Goal: Task Accomplishment & Management: Use online tool/utility

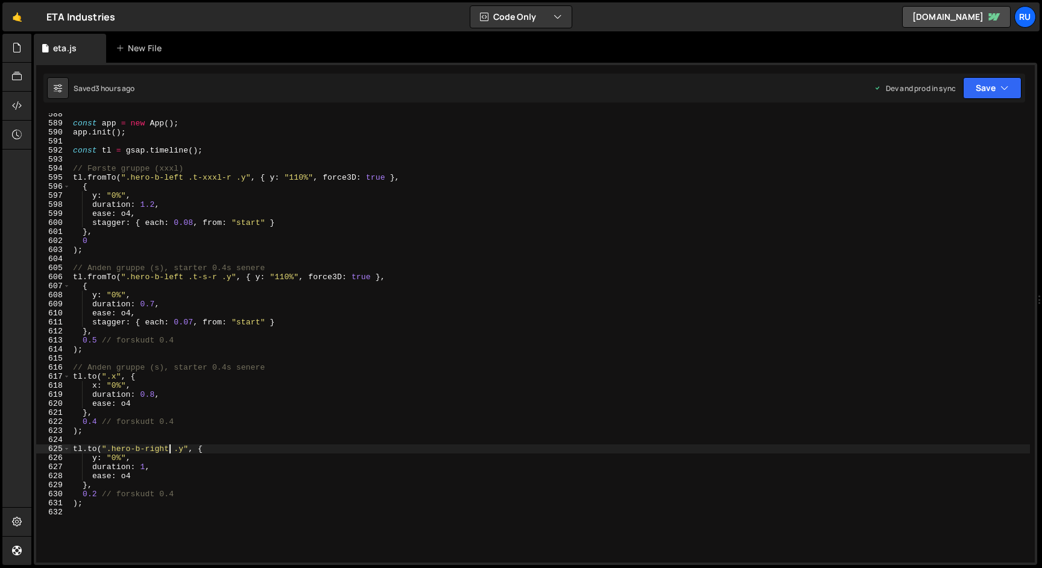
scroll to position [5315, 0]
click at [154, 305] on div "const app = new App ( ) ; app . init ( ) ; const tl = gsap . timeline ( ) ; // …" at bounding box center [551, 344] width 960 height 468
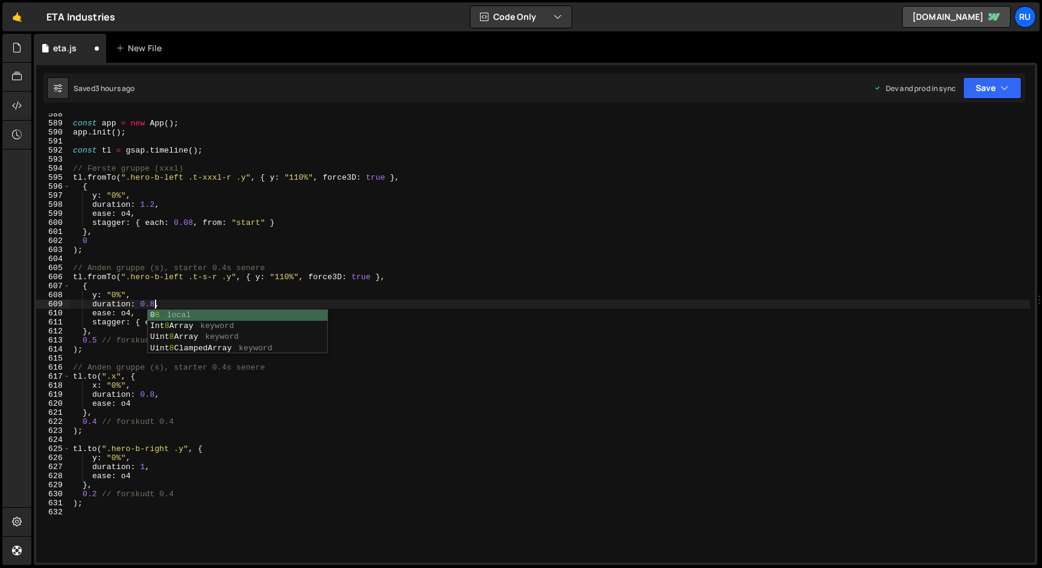
scroll to position [0, 5]
click at [199, 292] on div "const app = new App ( ) ; app . init ( ) ; const tl = gsap . timeline ( ) ; // …" at bounding box center [551, 344] width 960 height 468
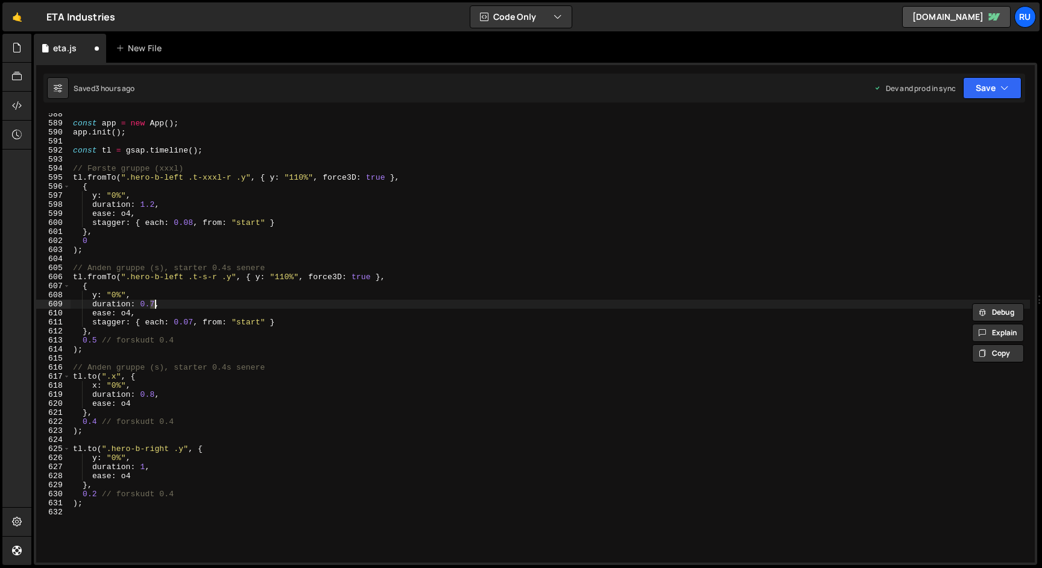
click at [195, 224] on div "const app = new App ( ) ; app . init ( ) ; const tl = gsap . timeline ( ) ; // …" at bounding box center [551, 344] width 960 height 468
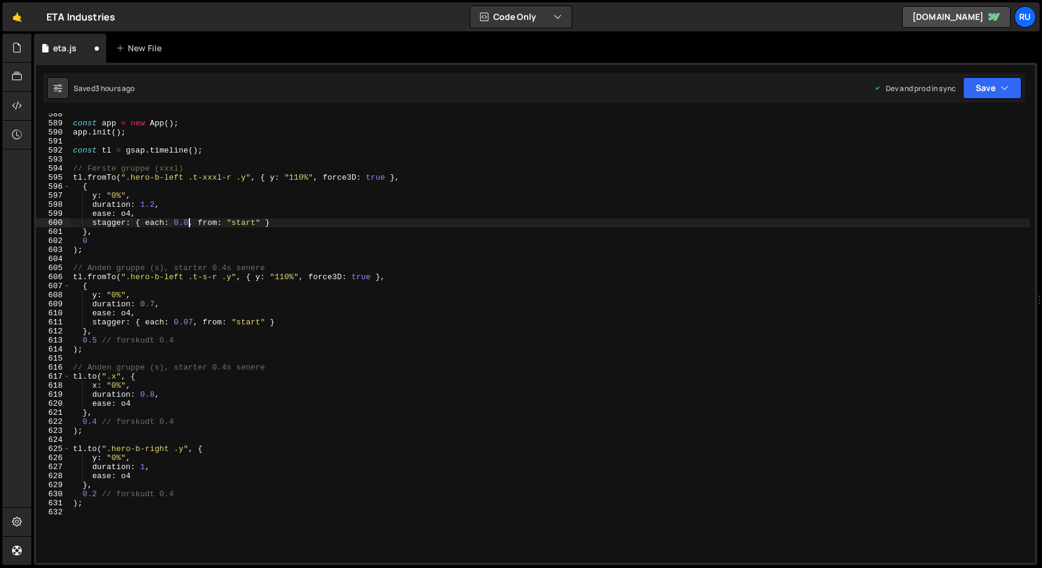
scroll to position [0, 8]
click at [989, 87] on button "Save" at bounding box center [992, 88] width 59 height 22
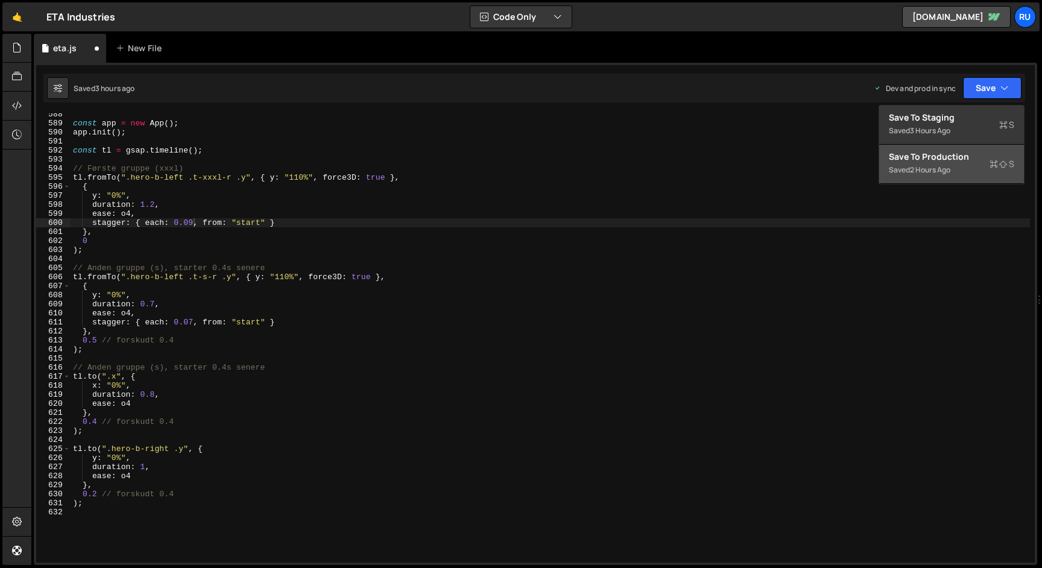
click at [980, 174] on div "Saved 2 hours ago" at bounding box center [951, 170] width 125 height 14
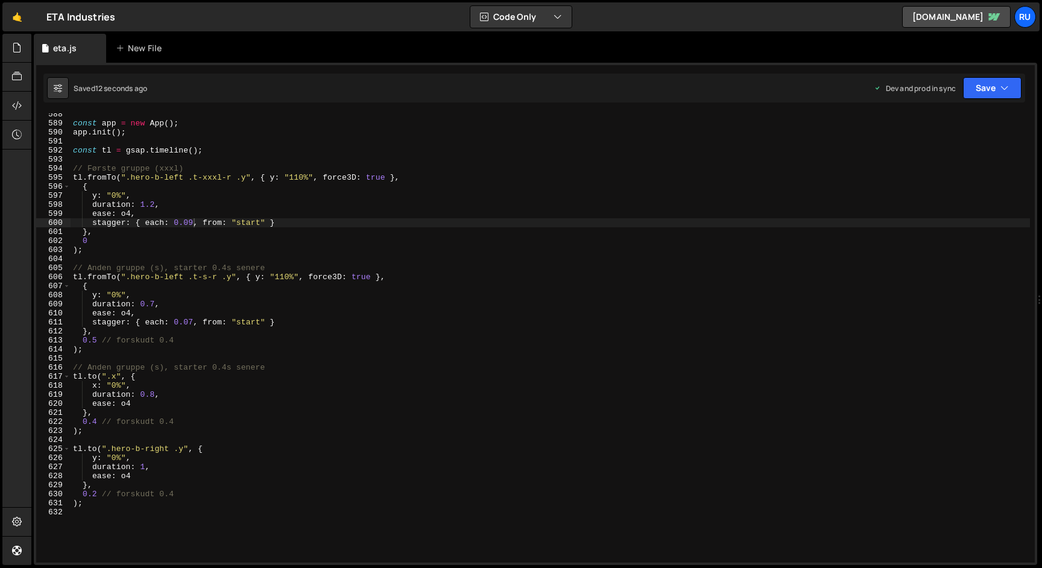
click at [194, 223] on div "const app = new App ( ) ; app . init ( ) ; const tl = gsap . timeline ( ) ; // …" at bounding box center [551, 344] width 960 height 468
click at [128, 215] on div "const app = new App ( ) ; app . init ( ) ; const tl = gsap . timeline ( ) ; // …" at bounding box center [551, 344] width 960 height 468
click at [129, 311] on div "const app = new App ( ) ; app . init ( ) ; const tl = gsap . timeline ( ) ; // …" at bounding box center [551, 344] width 960 height 468
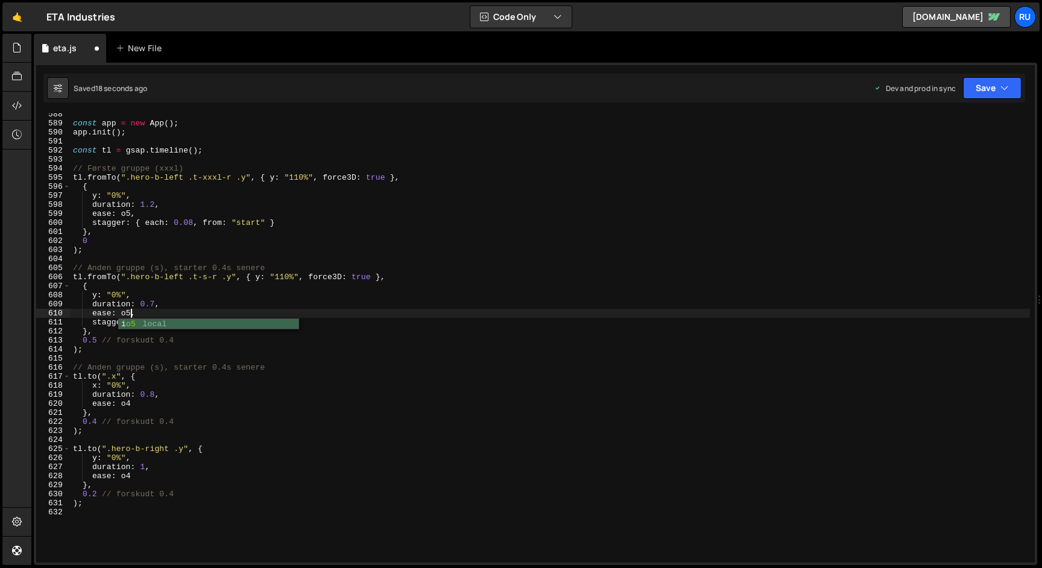
click at [133, 404] on div "const app = new App ( ) ; app . init ( ) ; const tl = gsap . timeline ( ) ; // …" at bounding box center [551, 344] width 960 height 468
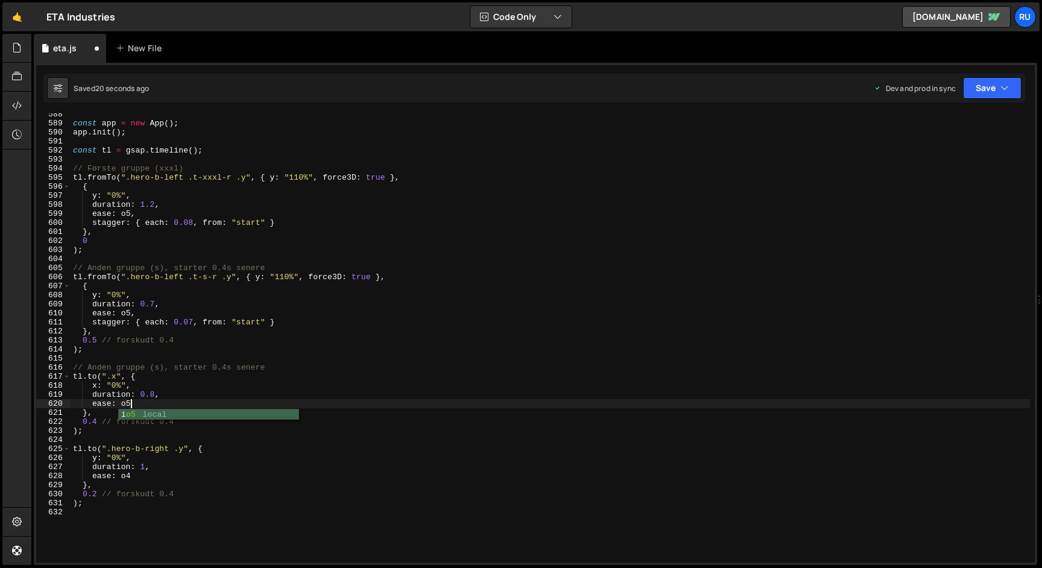
click at [135, 478] on div "const app = new App ( ) ; app . init ( ) ; const tl = gsap . timeline ( ) ; // …" at bounding box center [551, 344] width 960 height 468
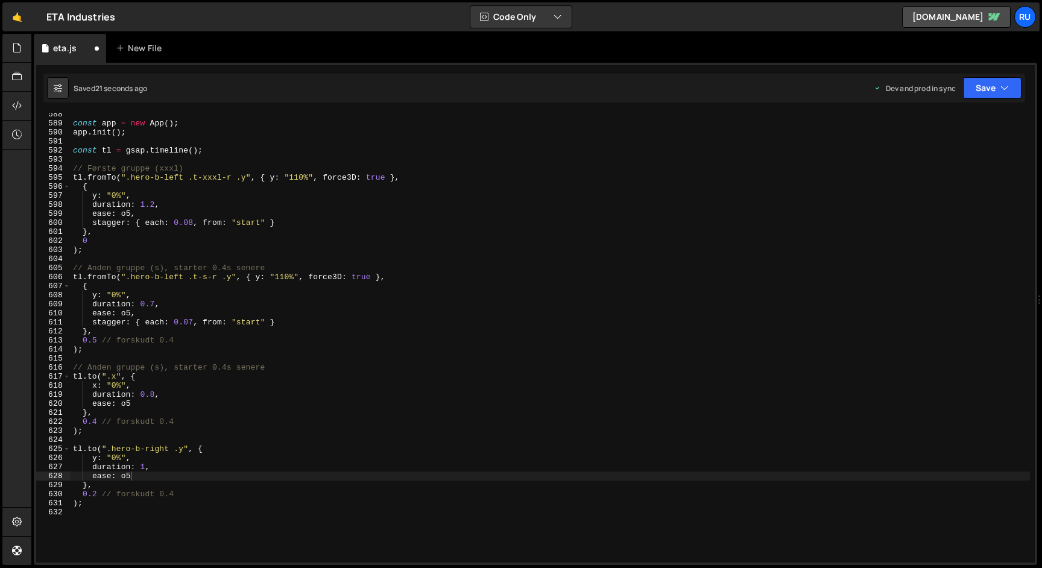
click at [989, 99] on div "Saved 21 seconds ago Dev and prod in sync Upgrade to Edit Save Save to Staging …" at bounding box center [534, 88] width 982 height 29
click at [989, 90] on button "Save" at bounding box center [992, 88] width 59 height 22
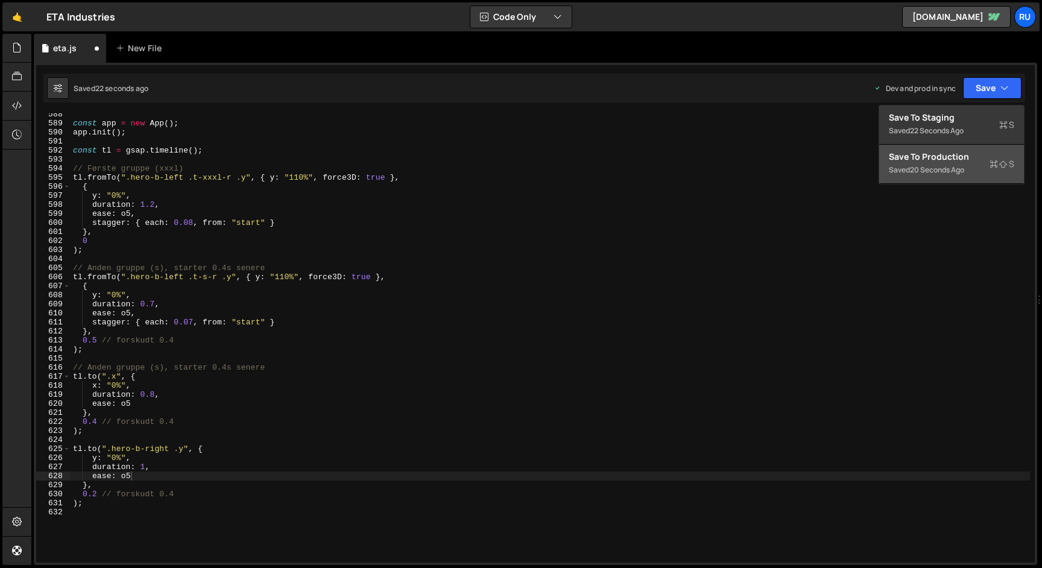
click at [984, 174] on div "Saved 20 seconds ago" at bounding box center [951, 170] width 125 height 14
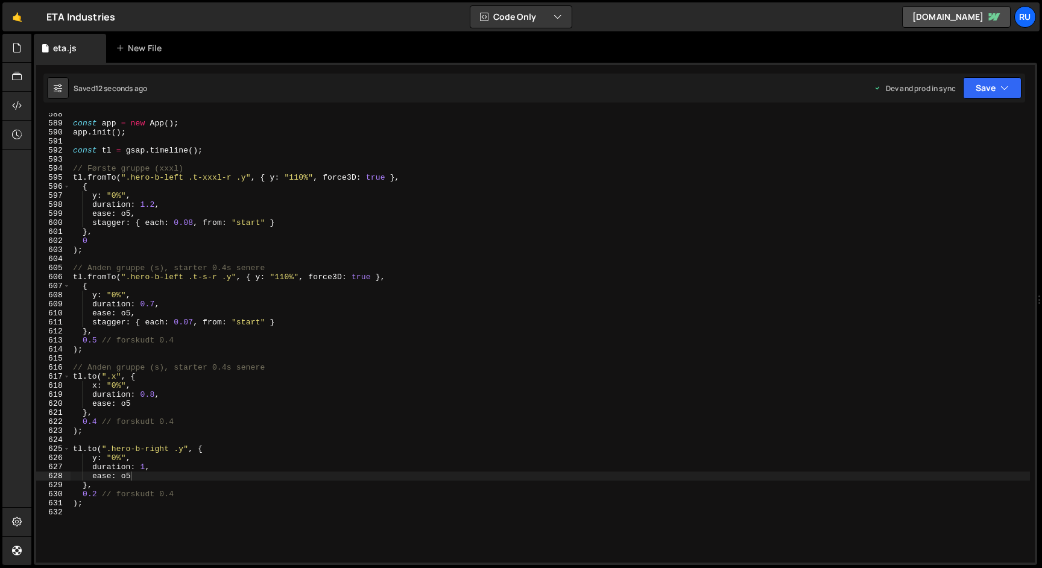
scroll to position [0, 0]
click at [241, 253] on div "const app = new App ( ) ; app . init ( ) ; const tl = gsap . timeline ( ) ; // …" at bounding box center [551, 344] width 960 height 468
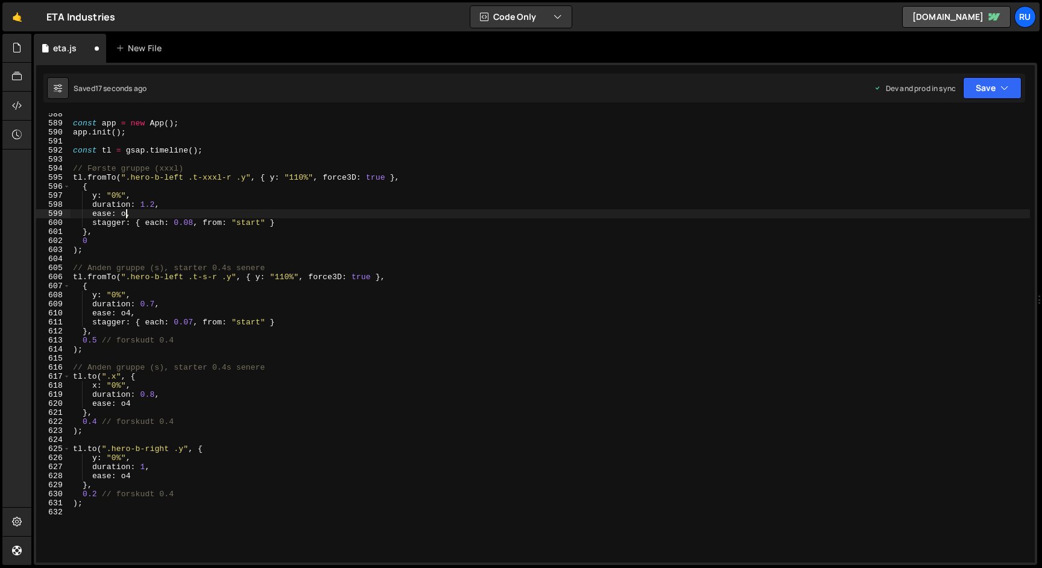
type textarea "ease: o4,"
click at [994, 81] on button "Save" at bounding box center [992, 88] width 59 height 22
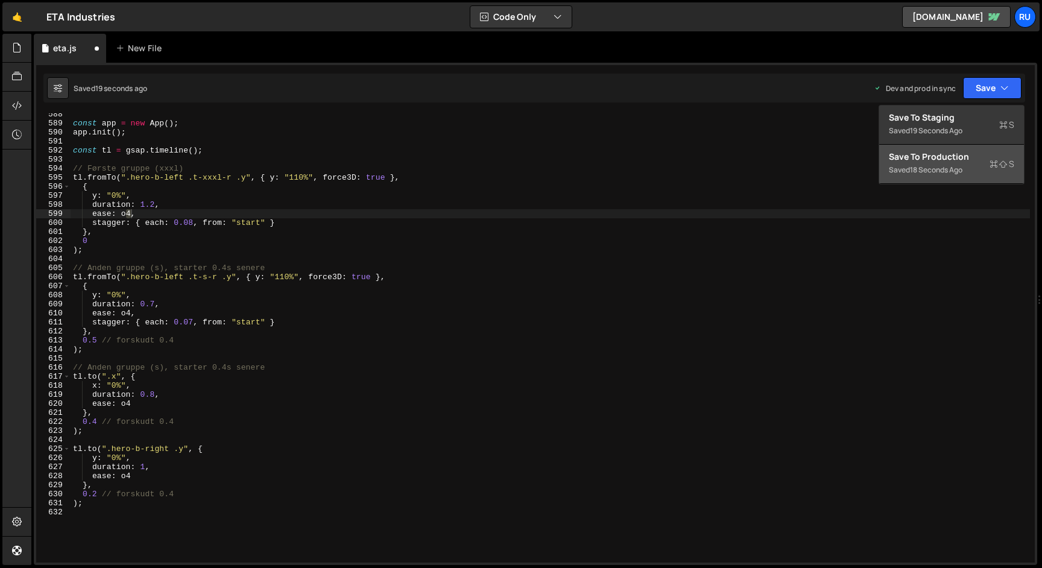
click at [951, 152] on div "Save to Production S" at bounding box center [951, 157] width 125 height 12
